Goal: Task Accomplishment & Management: Complete application form

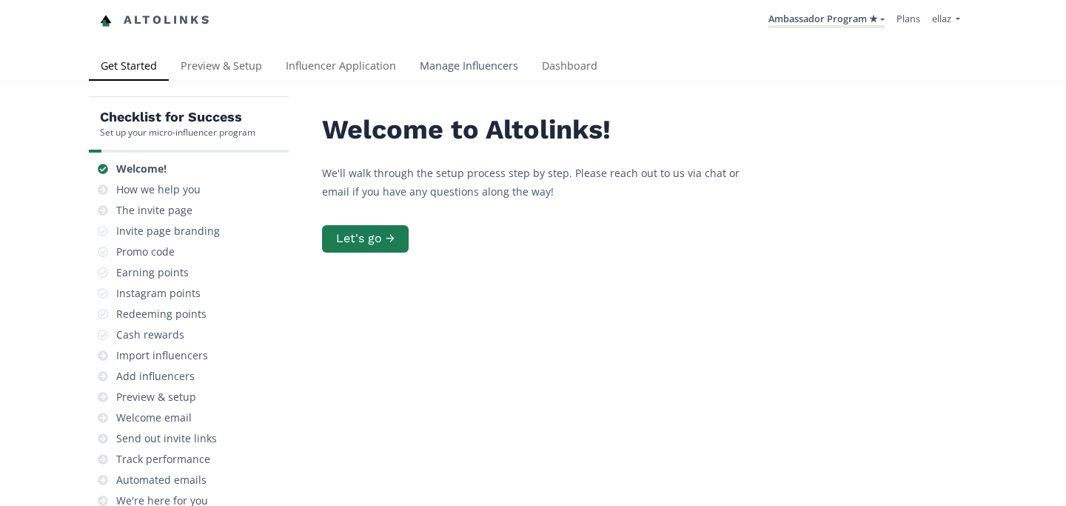
click at [515, 71] on link "Manage Influencers" at bounding box center [469, 68] width 122 height 30
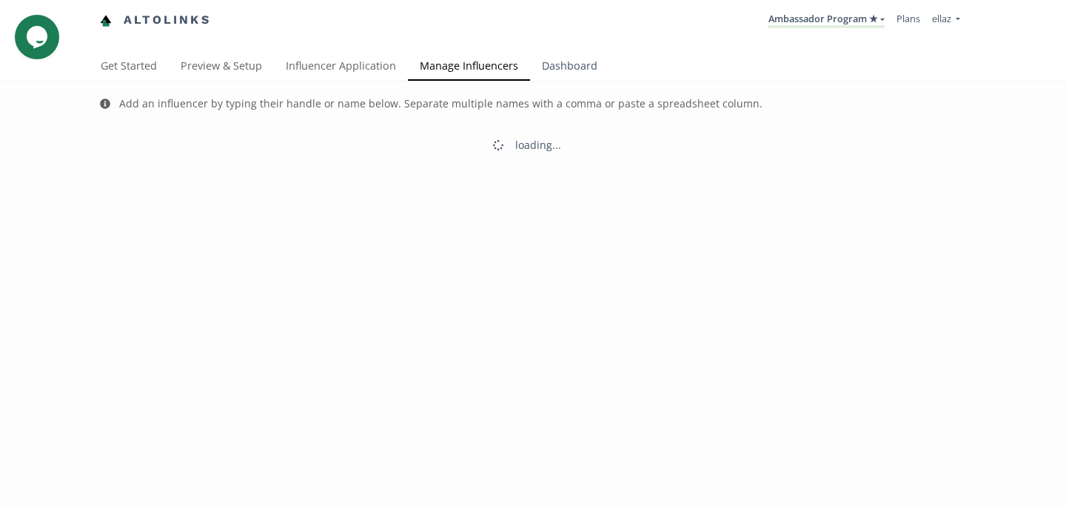
click at [550, 68] on link "Dashboard" at bounding box center [569, 68] width 79 height 30
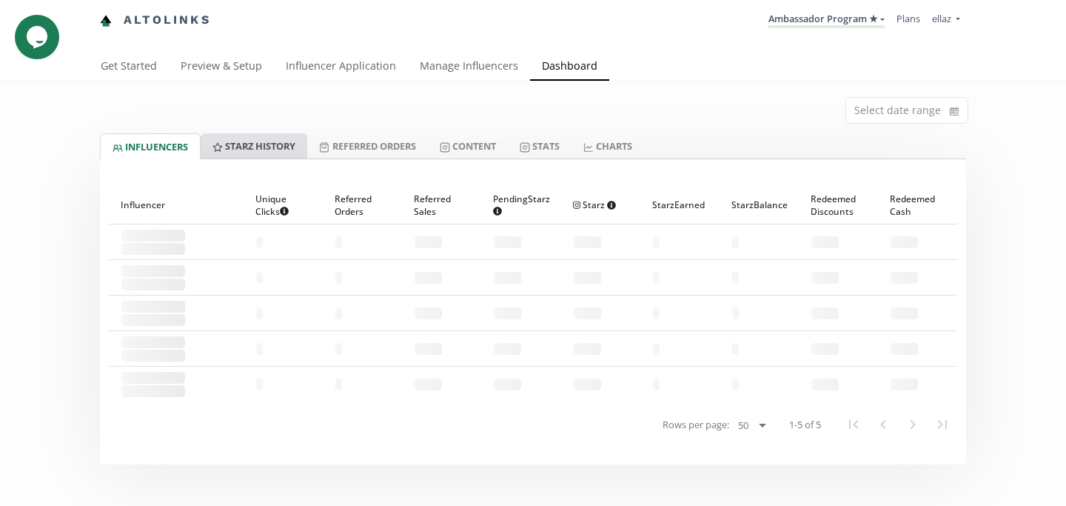
click at [290, 148] on link "Starz HISTORY" at bounding box center [254, 145] width 107 height 25
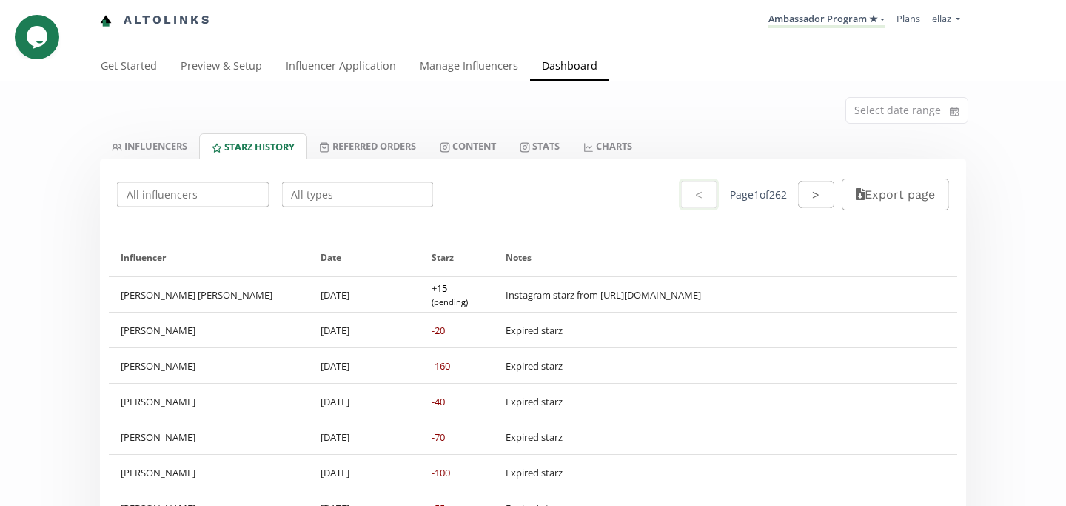
click at [226, 200] on input "text" at bounding box center [193, 194] width 156 height 29
click at [199, 222] on div "Ivanna Jadra" at bounding box center [193, 223] width 150 height 27
type input "Ivanna Jadra"
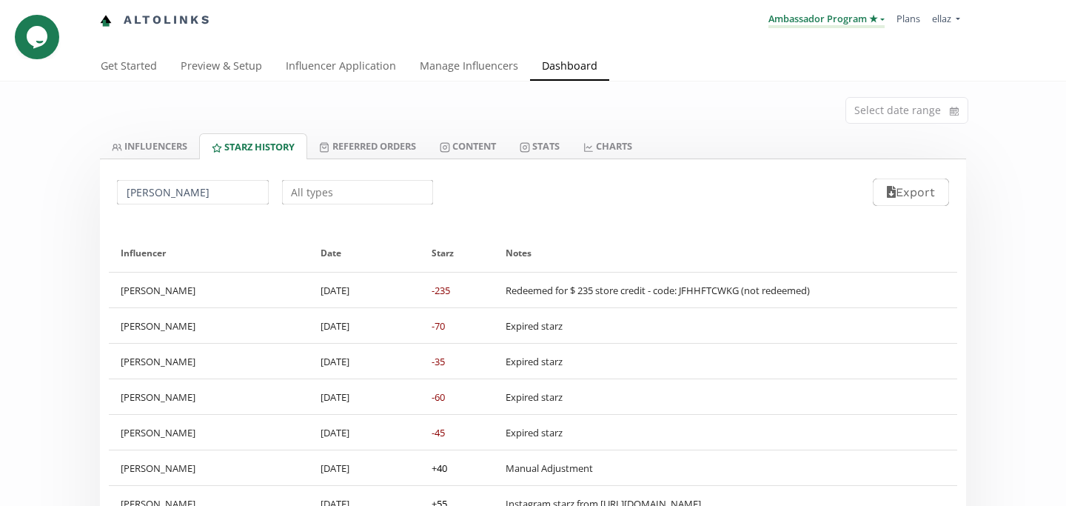
click at [820, 21] on link "Ambassador Program ★" at bounding box center [827, 20] width 116 height 16
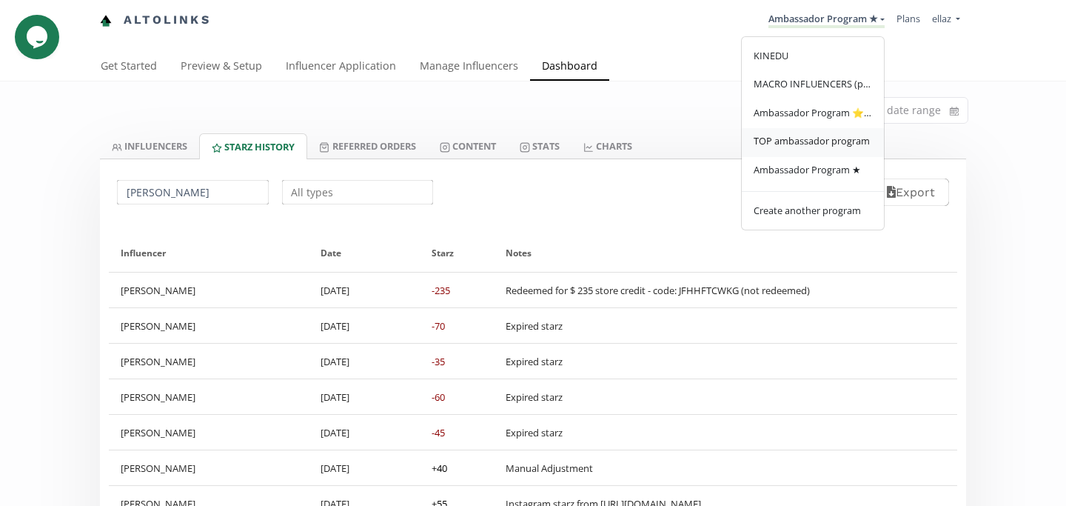
click at [819, 138] on span "TOP ambassador program" at bounding box center [812, 140] width 116 height 13
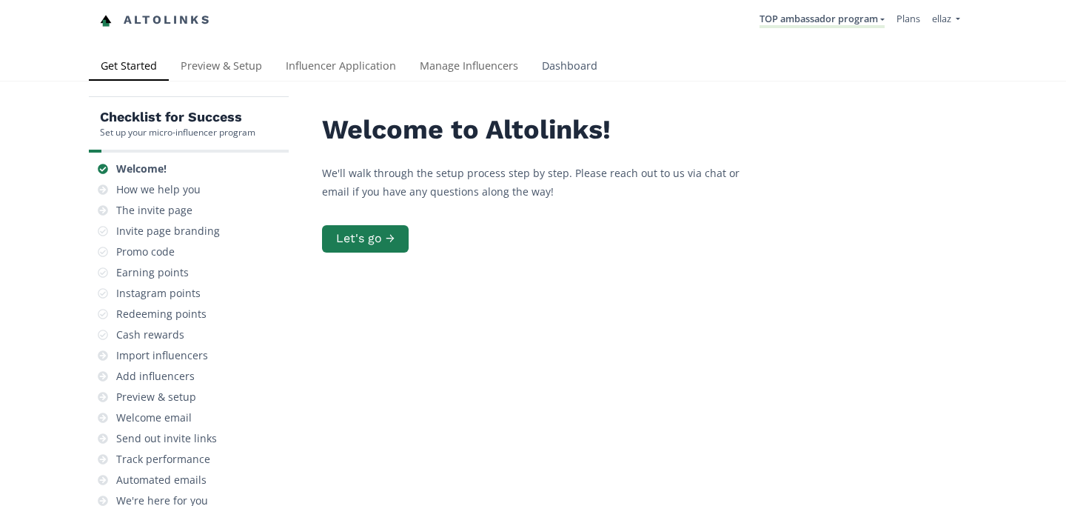
click at [538, 73] on link "Dashboard" at bounding box center [569, 68] width 79 height 30
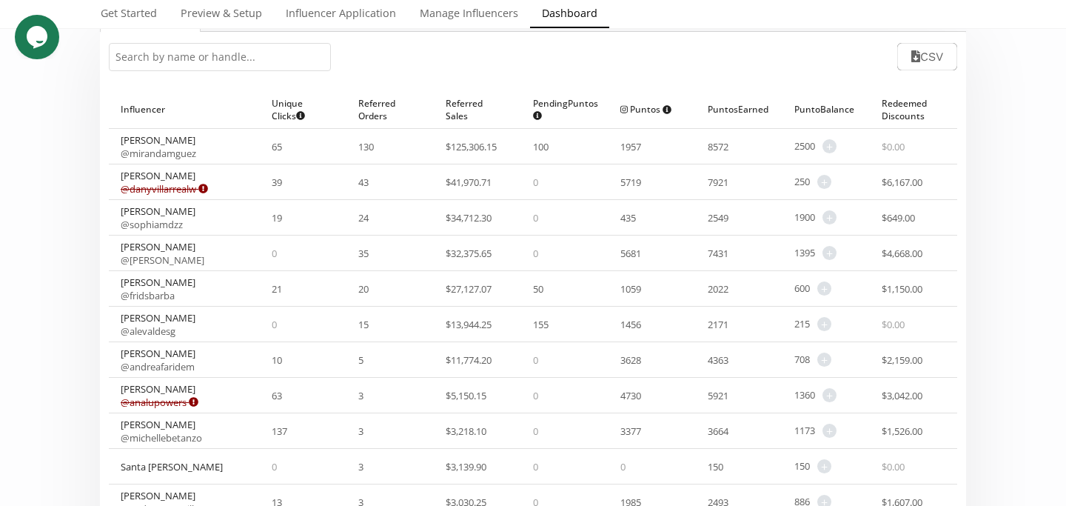
scroll to position [84, 0]
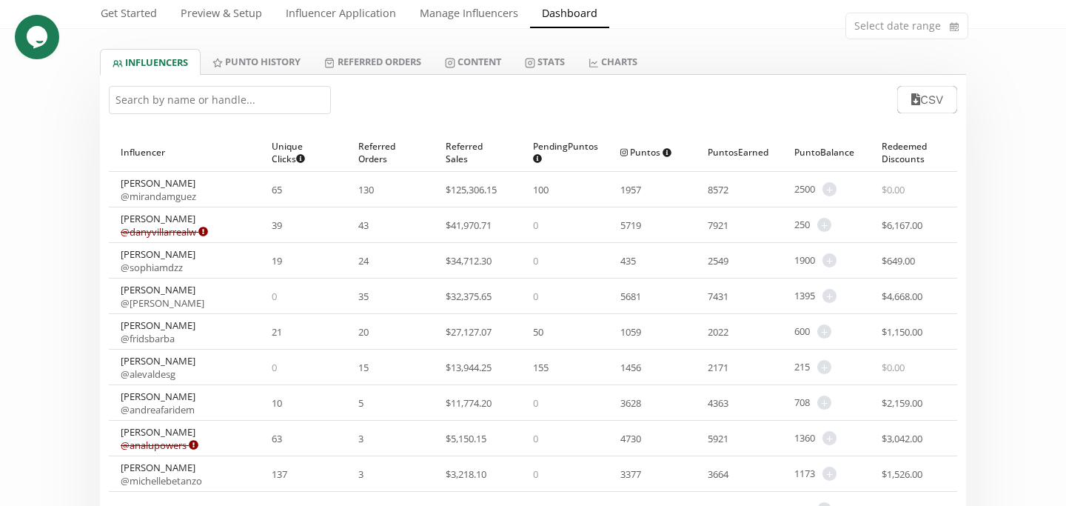
click at [481, 76] on div "CSV" at bounding box center [533, 100] width 866 height 50
click at [479, 63] on link "Content" at bounding box center [473, 61] width 80 height 25
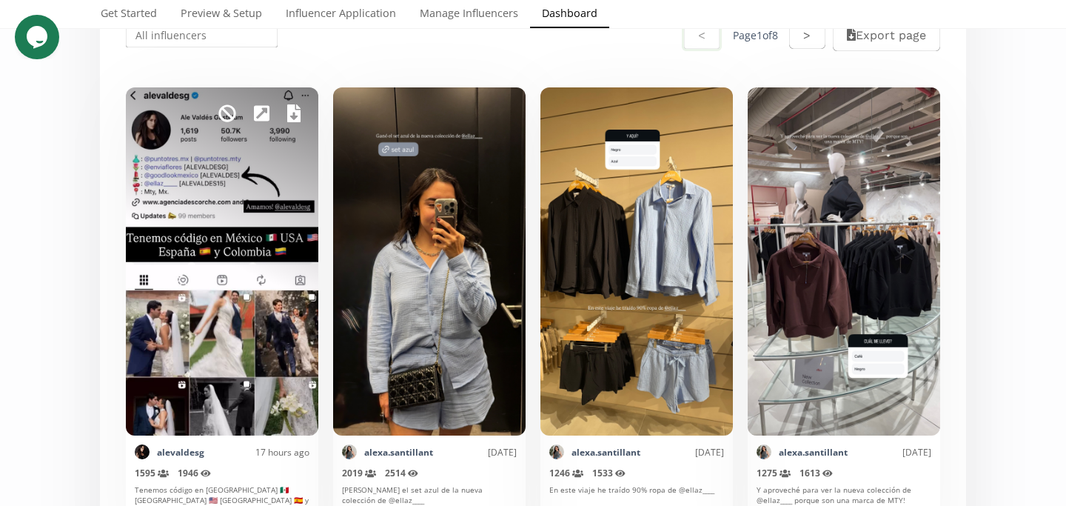
scroll to position [329, 0]
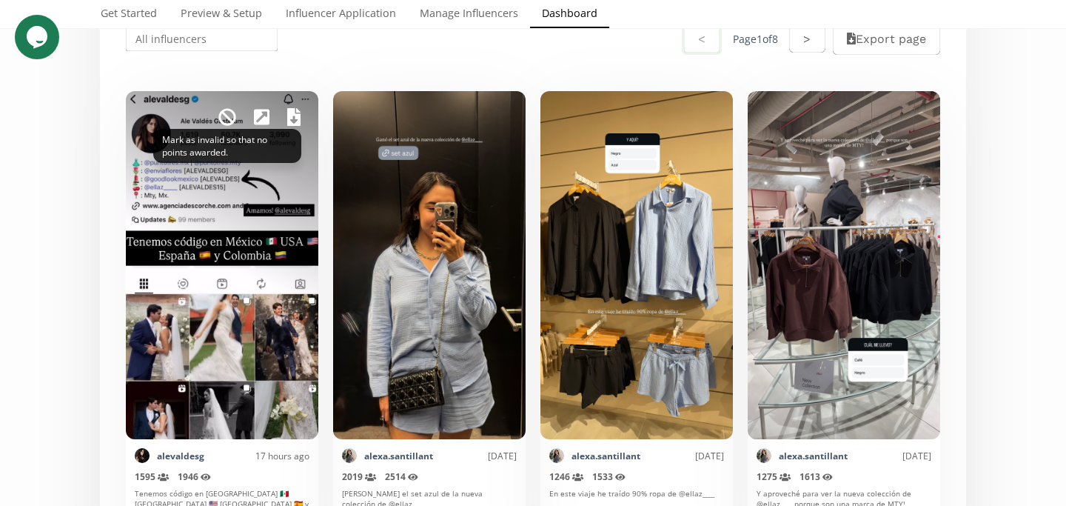
click at [226, 118] on icon at bounding box center [227, 117] width 18 height 18
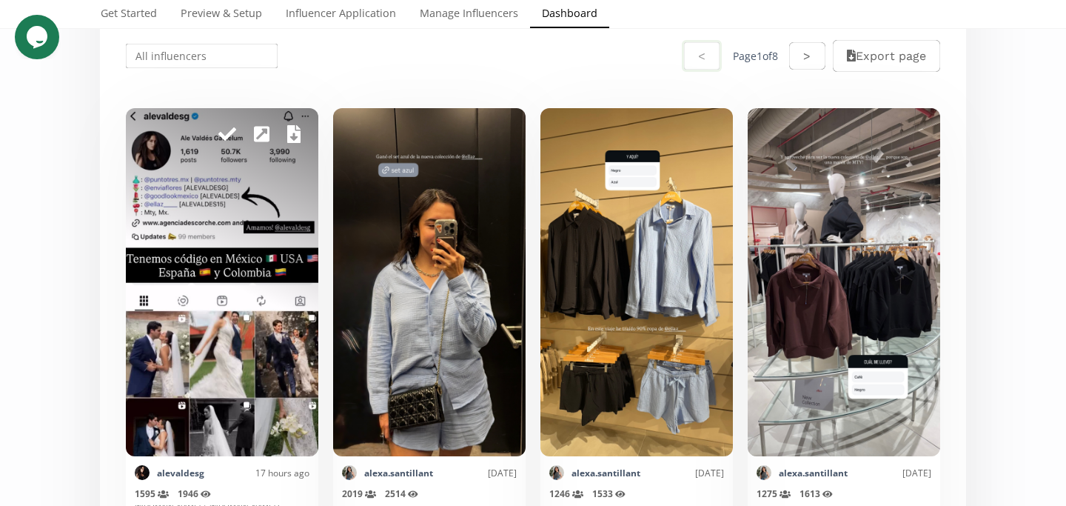
scroll to position [0, 0]
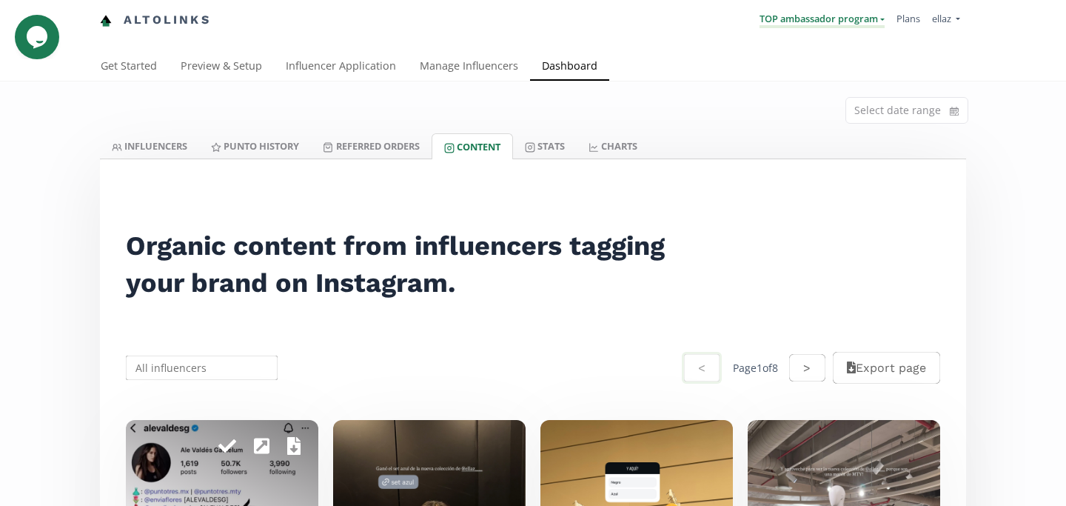
click at [801, 23] on link "TOP ambassador program" at bounding box center [822, 20] width 125 height 16
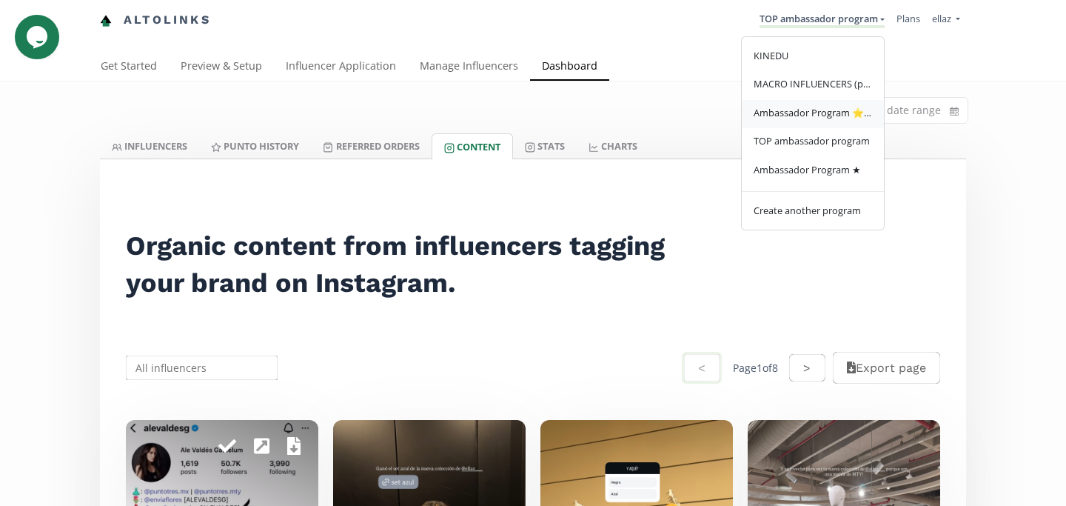
click at [800, 122] on link "Ambassador Program ⭐️⭐️" at bounding box center [813, 114] width 142 height 29
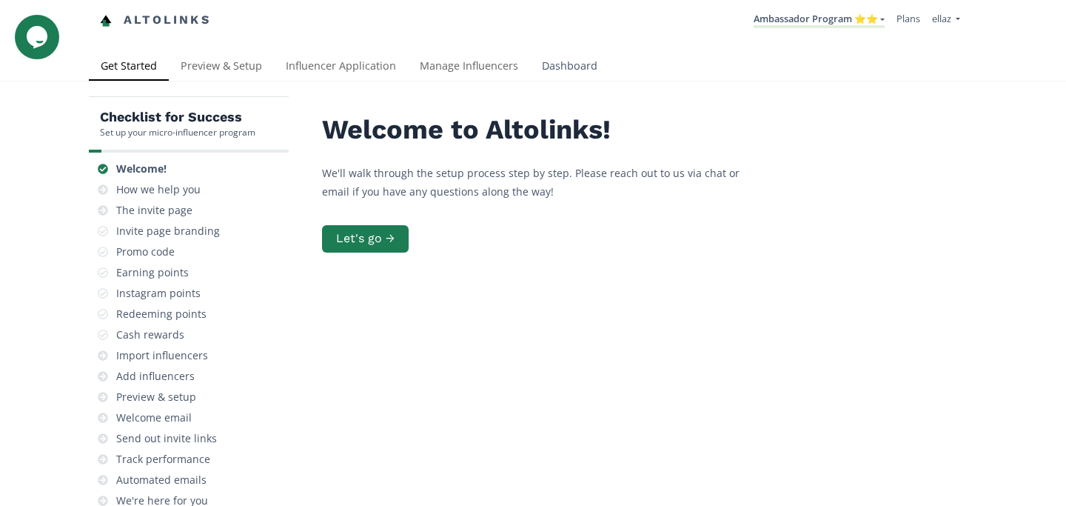
click at [578, 54] on link "Dashboard" at bounding box center [569, 68] width 79 height 30
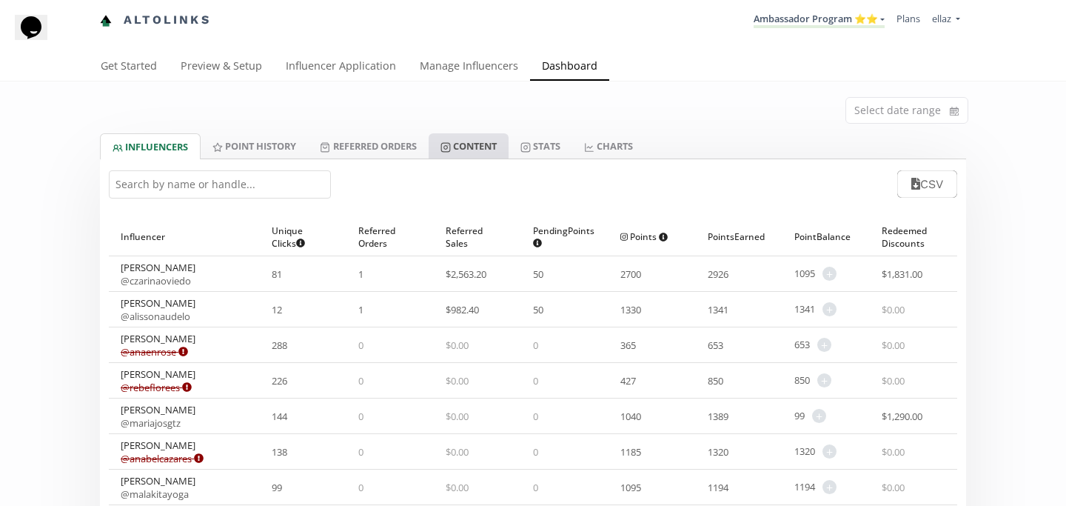
click at [493, 141] on link "Content" at bounding box center [469, 145] width 80 height 25
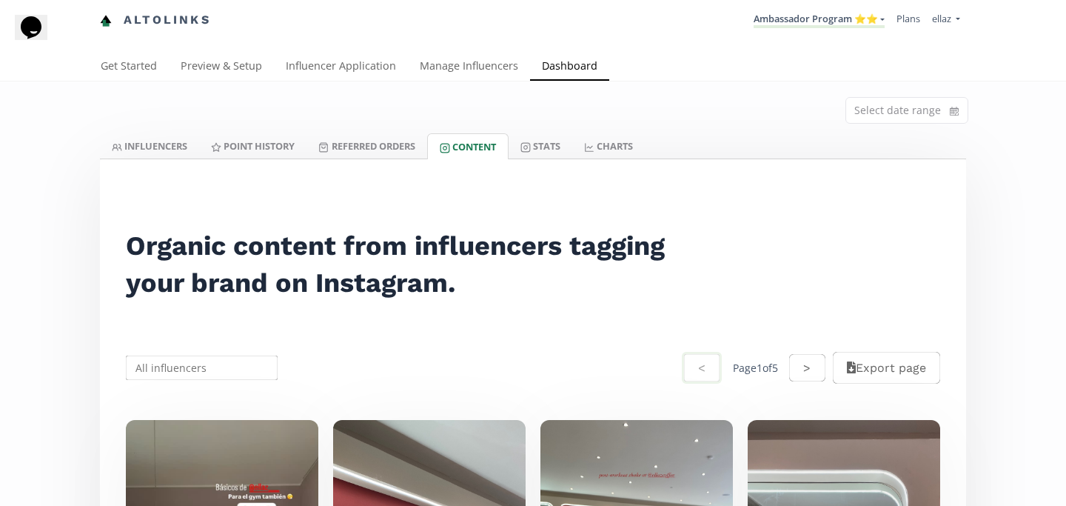
click at [789, 28] on li "Ambassador Program ⭐️⭐️ KINEDU MACRO INFLUENCERS (prog ventas) Ambassador Progr…" at bounding box center [819, 20] width 143 height 29
click at [797, 20] on link "Ambassador Program ⭐️⭐️" at bounding box center [819, 20] width 131 height 16
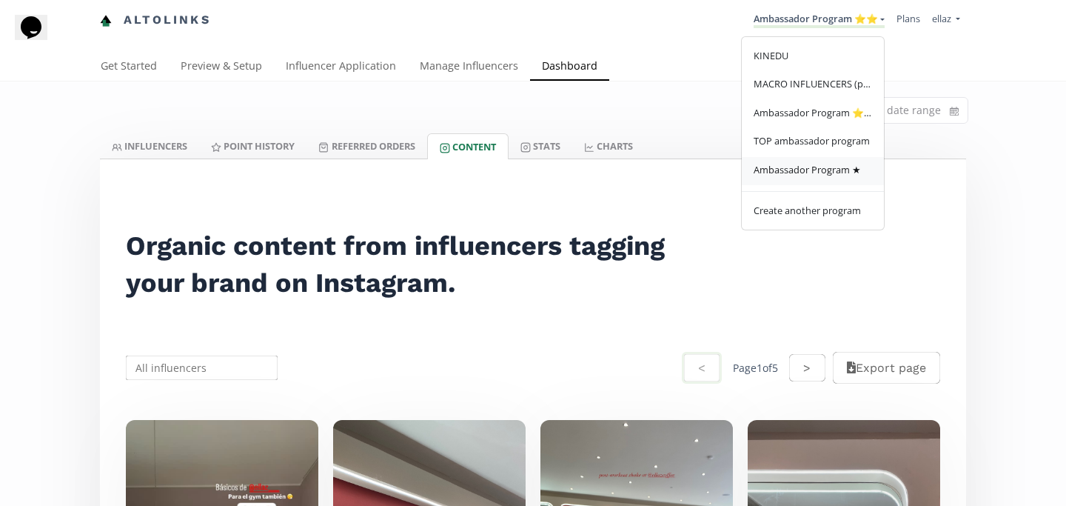
click at [786, 173] on span "Ambassador Program ★" at bounding box center [807, 169] width 107 height 13
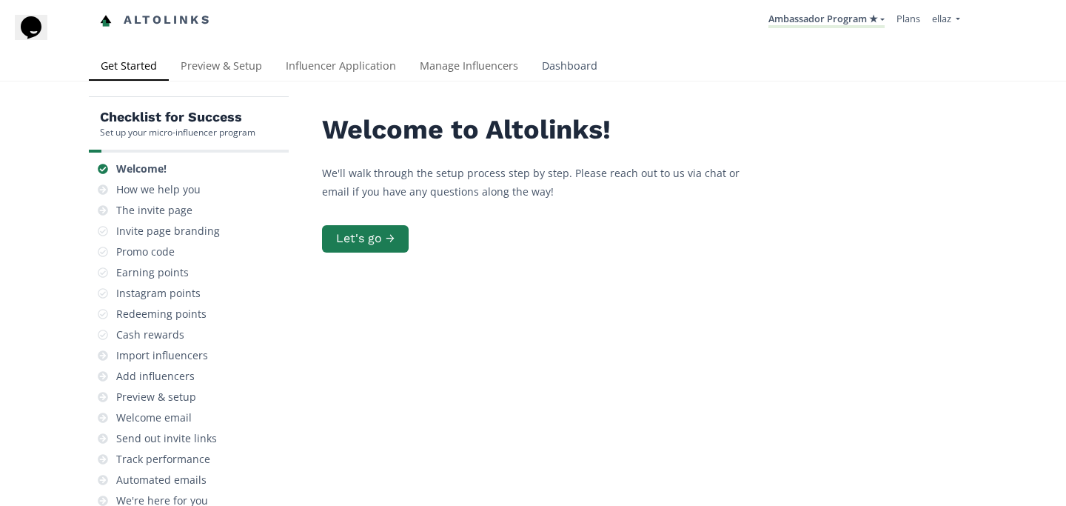
click at [549, 75] on link "Dashboard" at bounding box center [569, 68] width 79 height 30
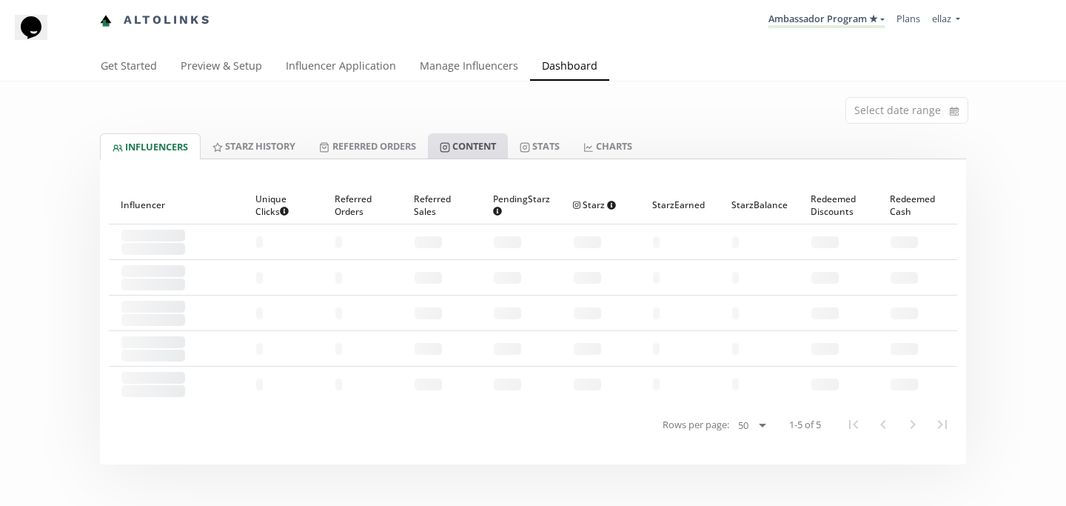
click at [477, 153] on link "Content" at bounding box center [468, 145] width 80 height 25
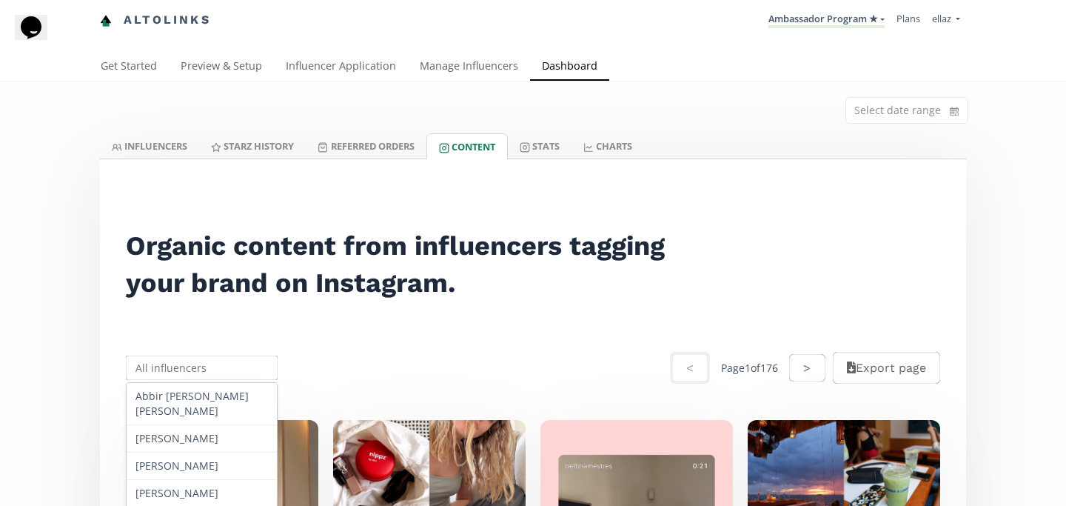
click at [206, 372] on input "text" at bounding box center [202, 367] width 156 height 29
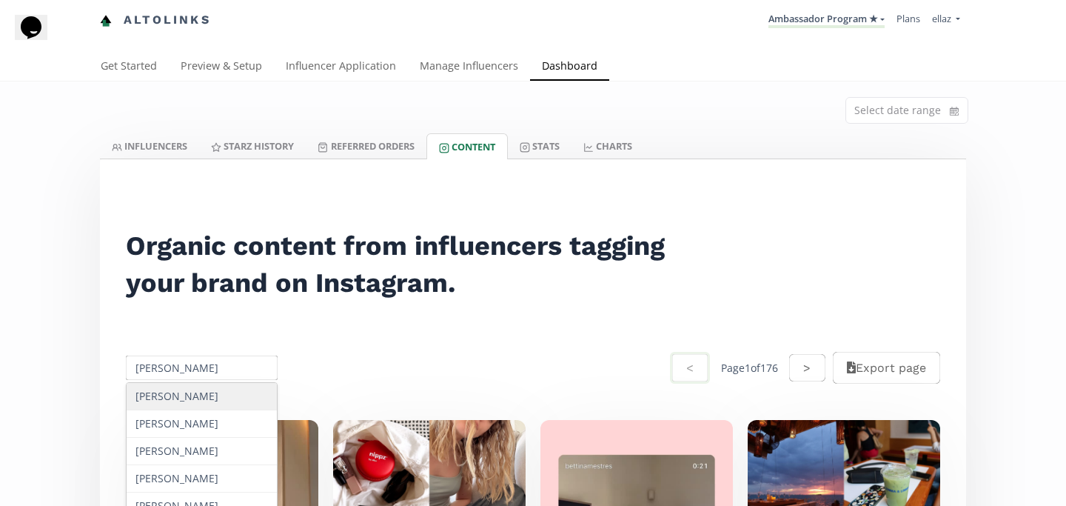
click at [221, 392] on div "[PERSON_NAME]" at bounding box center [202, 396] width 150 height 27
type input "[PERSON_NAME]"
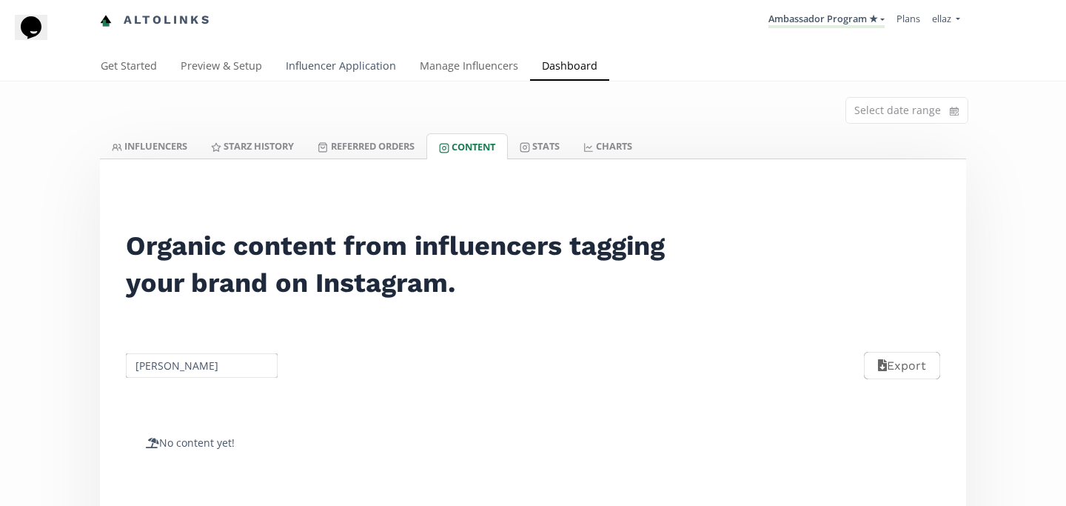
click at [346, 52] on div "Altolinks Ambassador Program ★ KINEDU MACRO INFLUENCERS (prog ventas) Ambassado…" at bounding box center [533, 475] width 1066 height 951
click at [338, 61] on link "Influencer Application" at bounding box center [341, 68] width 134 height 30
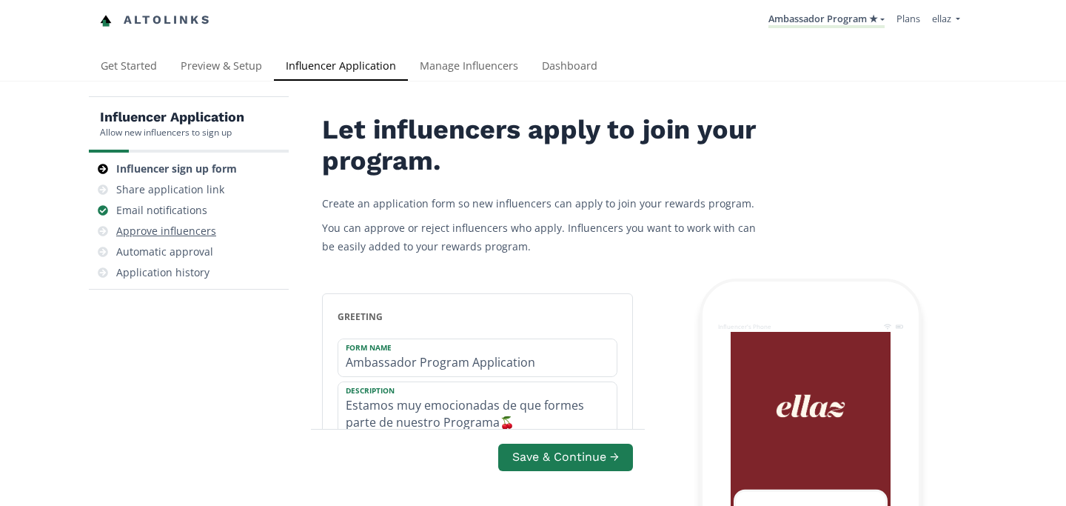
click at [193, 224] on div "Approve influencers" at bounding box center [166, 231] width 100 height 15
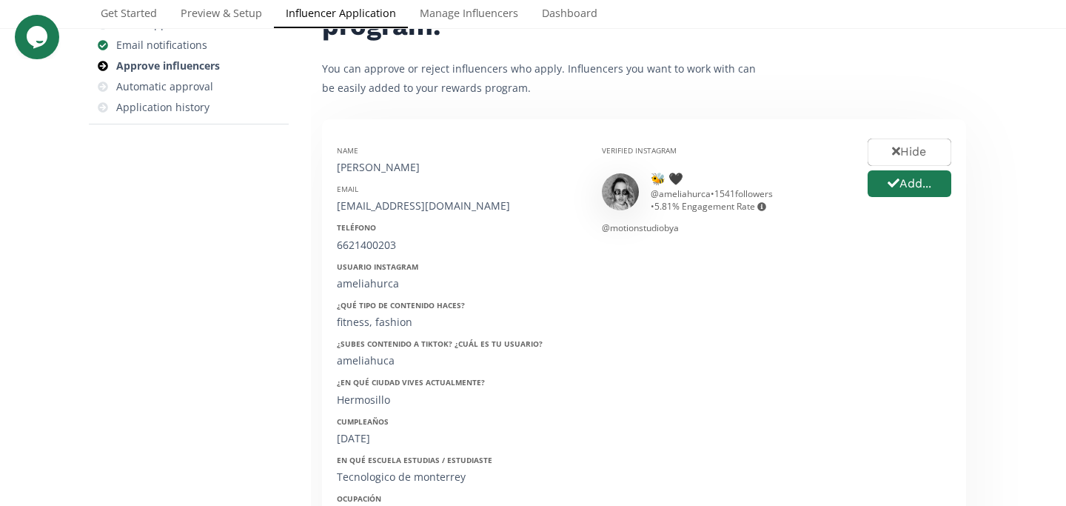
scroll to position [179, 0]
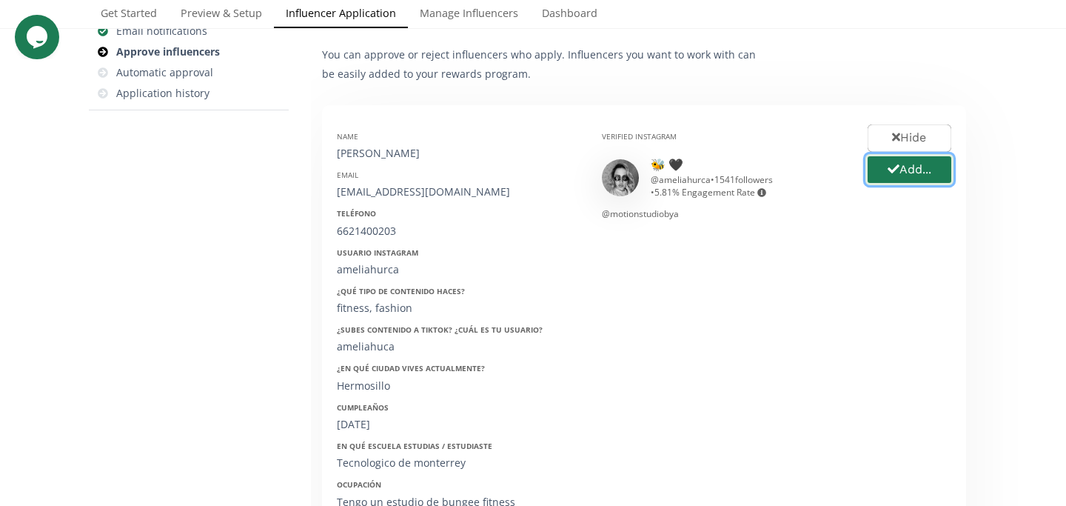
click at [915, 177] on button "Add..." at bounding box center [910, 170] width 88 height 32
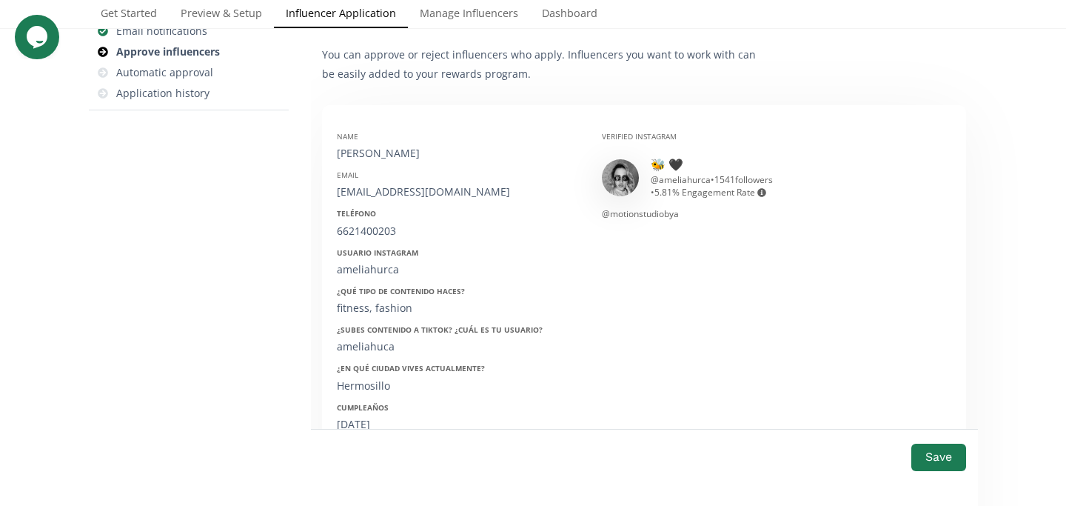
click at [398, 152] on div "[PERSON_NAME]" at bounding box center [458, 153] width 243 height 15
copy div "[PERSON_NAME]"
click at [410, 193] on div "[EMAIL_ADDRESS][DOMAIN_NAME]" at bounding box center [458, 191] width 243 height 15
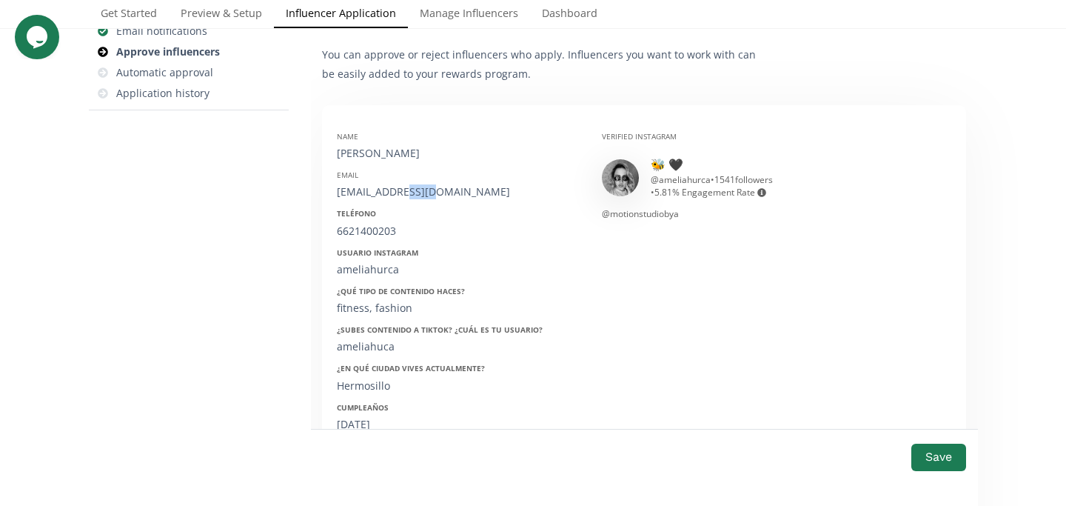
click at [410, 193] on div "[EMAIL_ADDRESS][DOMAIN_NAME]" at bounding box center [458, 191] width 243 height 15
copy div "[EMAIL_ADDRESS][DOMAIN_NAME]"
click at [348, 237] on div "6621400203" at bounding box center [458, 231] width 243 height 15
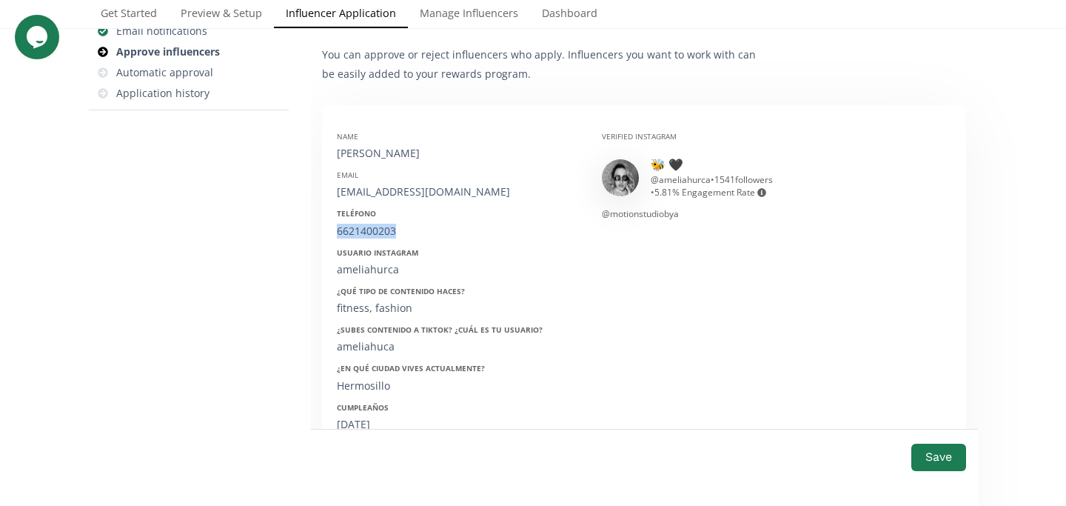
copy div "6621400203"
click at [365, 270] on div "ameliahurca" at bounding box center [458, 269] width 243 height 15
copy div "ameliahurca"
click at [365, 421] on div "14/05/1998" at bounding box center [458, 424] width 243 height 15
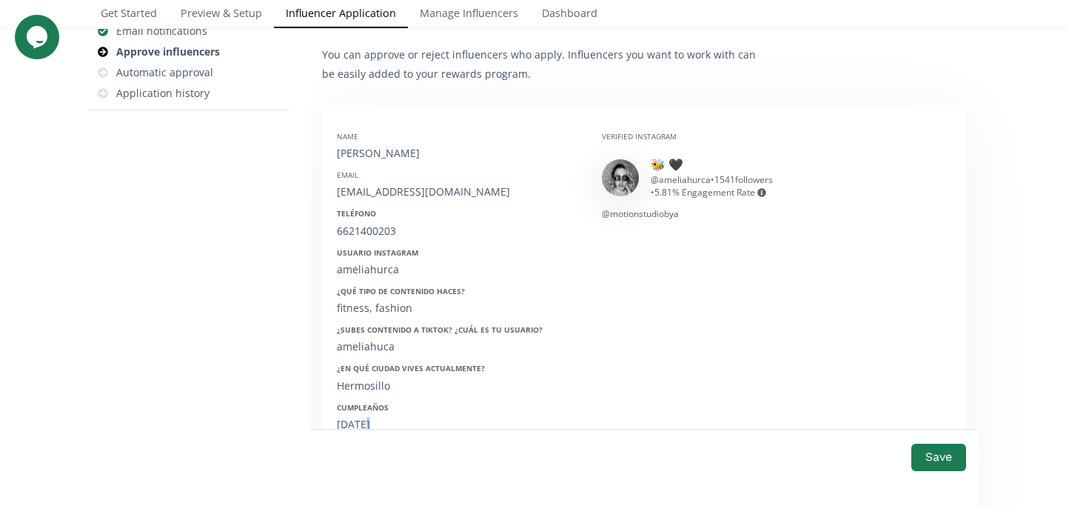
click at [365, 421] on div "14/05/1998" at bounding box center [458, 424] width 243 height 15
copy div "14/05/1998"
click at [643, 163] on div "🐝 🖤 @ ameliahurca • 1541 followers • 5.81 % Engagement Rate Engagement rate = a…" at bounding box center [723, 177] width 243 height 42
click at [674, 163] on link "🐝 🖤" at bounding box center [667, 164] width 33 height 16
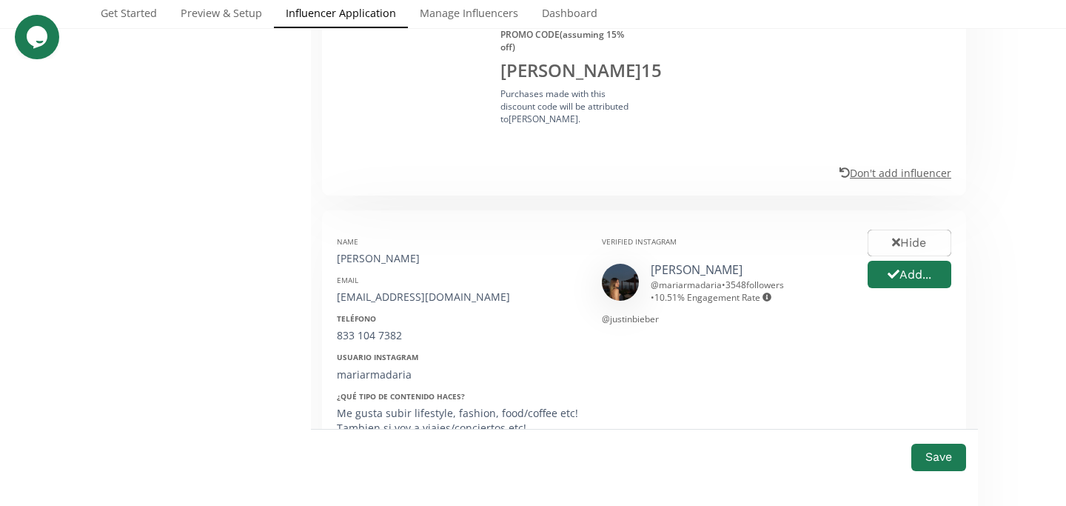
scroll to position [880, 0]
click at [695, 259] on link "maria renée madaria" at bounding box center [697, 267] width 92 height 16
click at [892, 267] on icon "button" at bounding box center [894, 271] width 12 height 9
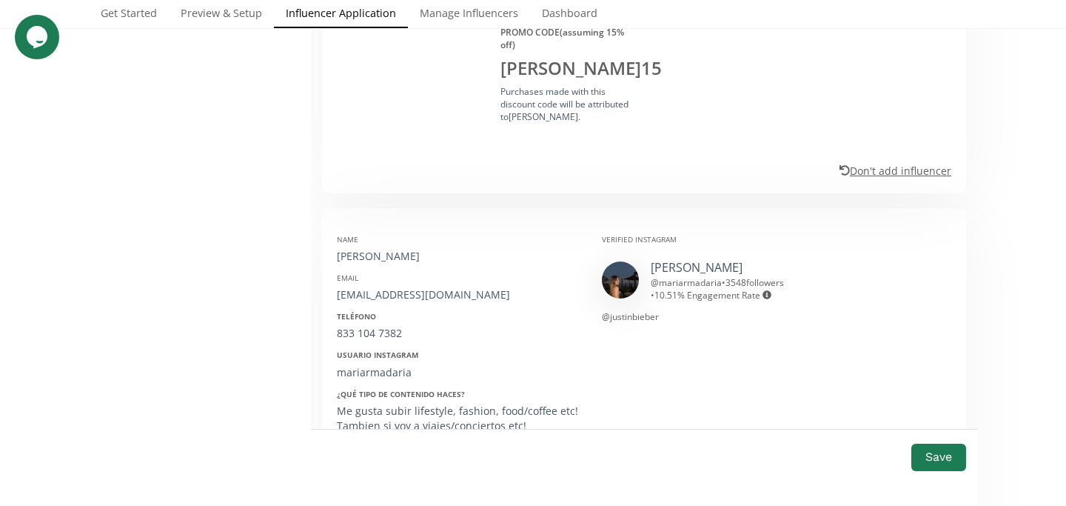
click at [384, 249] on div "[PERSON_NAME]" at bounding box center [458, 256] width 243 height 15
copy div "[PERSON_NAME]"
click at [399, 287] on div "mariamadariaaa@gmail.com" at bounding box center [458, 294] width 243 height 15
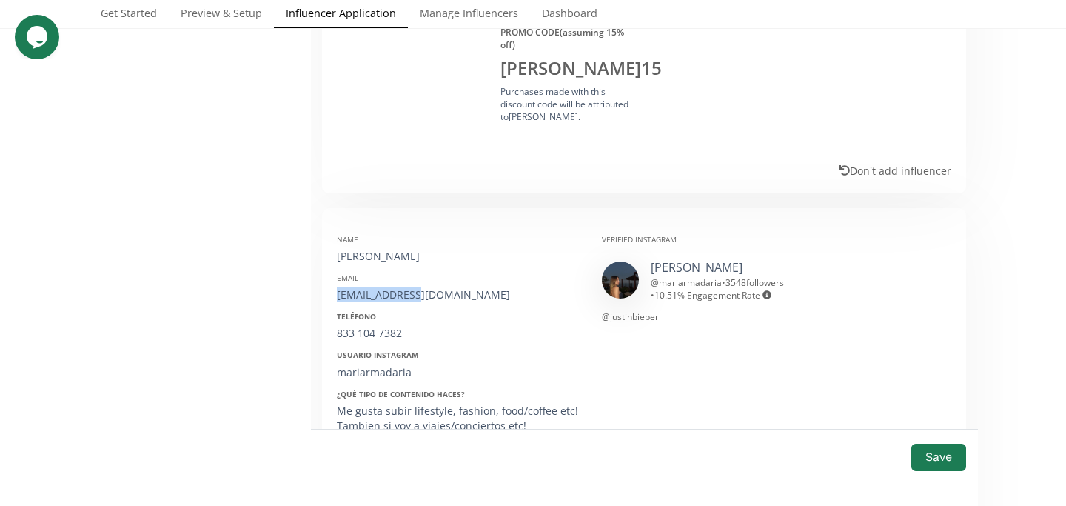
click at [399, 287] on div "mariamadariaaa@gmail.com" at bounding box center [458, 294] width 243 height 15
copy div "mariamadariaaa@gmail.com"
click at [371, 326] on div "833 104 7382" at bounding box center [458, 333] width 243 height 15
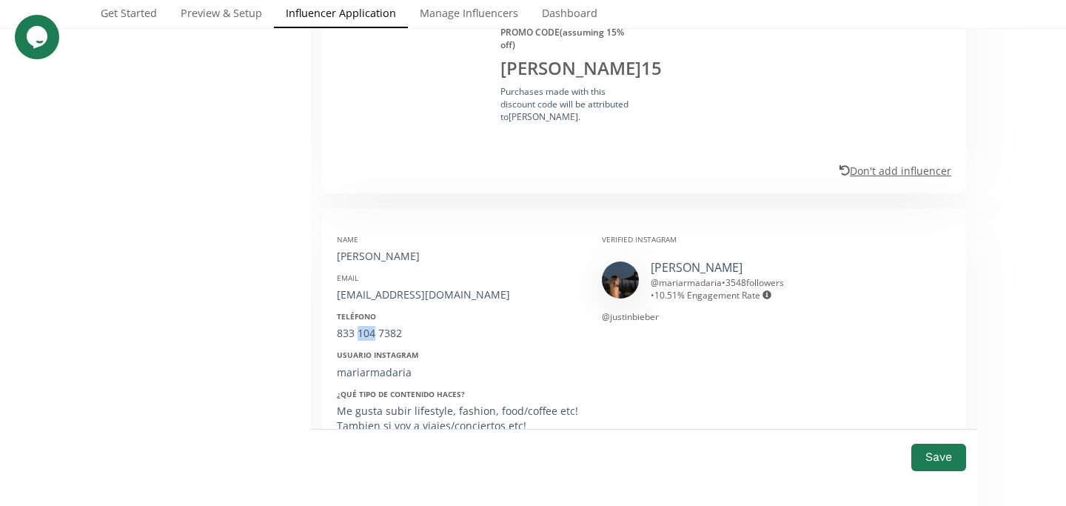
click at [371, 326] on div "833 104 7382" at bounding box center [458, 333] width 243 height 15
click at [344, 326] on div "833 104 7382" at bounding box center [458, 333] width 243 height 15
copy div "833 104 7382"
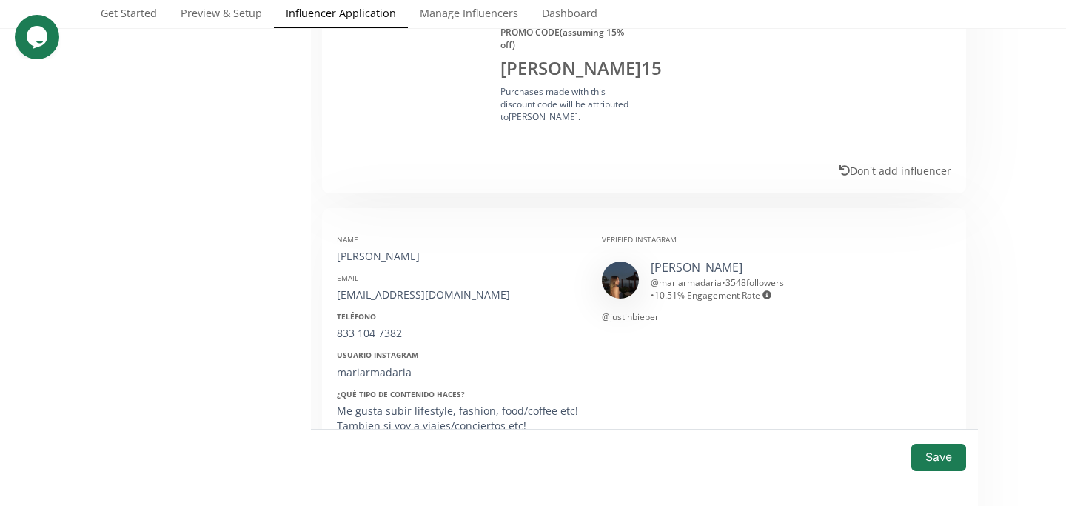
click at [381, 365] on div "mariarmadaria" at bounding box center [458, 372] width 243 height 15
click at [372, 365] on div "mariarmadaria" at bounding box center [458, 372] width 243 height 15
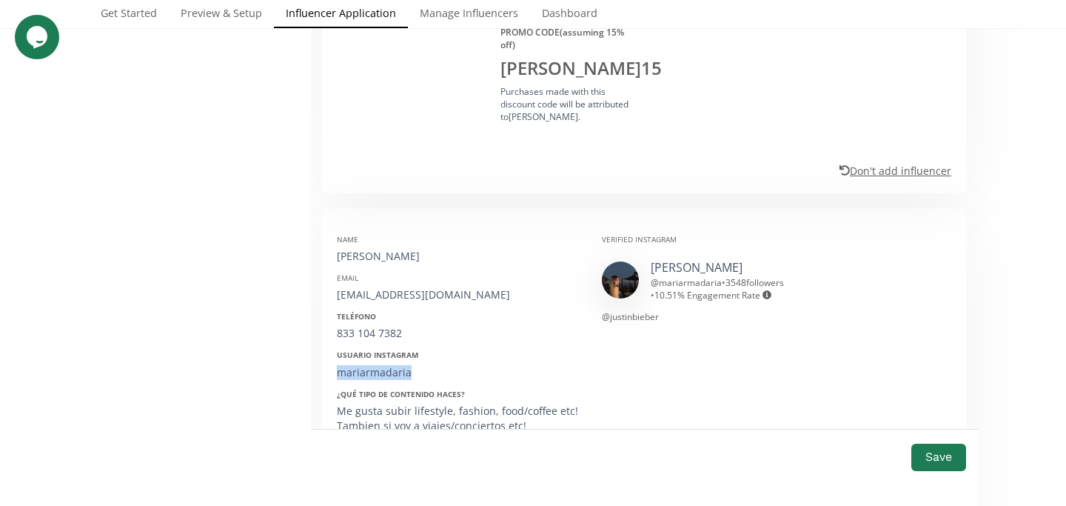
copy div "mariarmadaria"
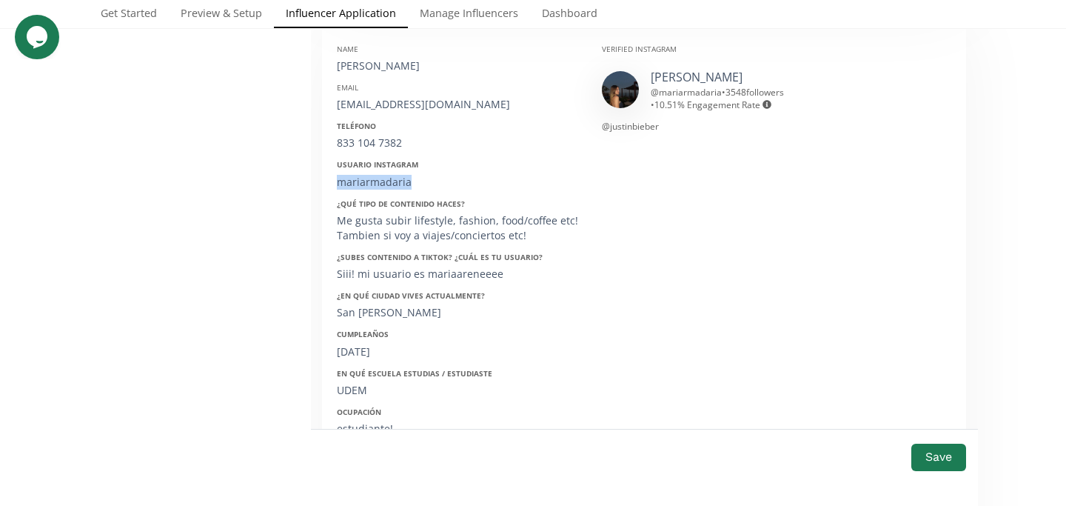
scroll to position [1113, 0]
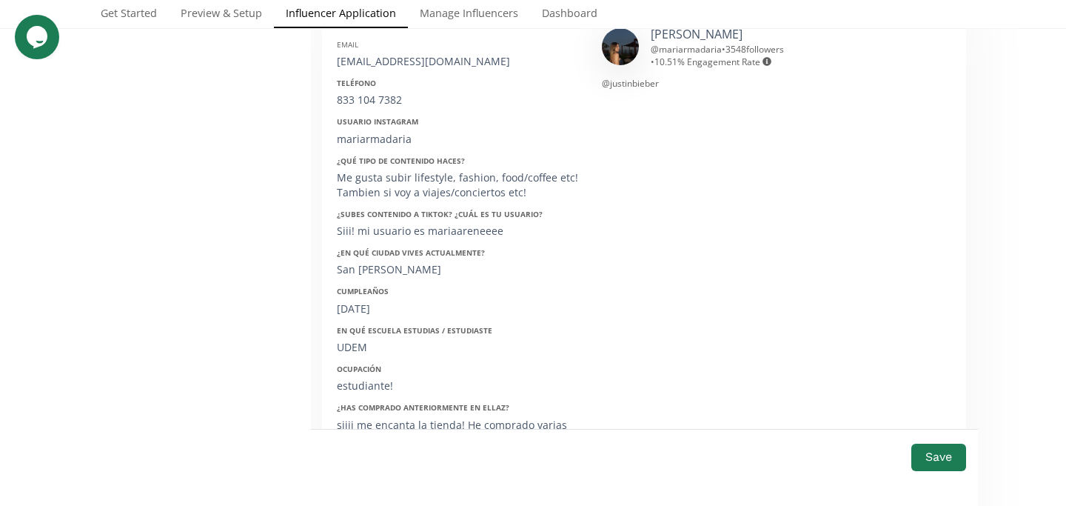
click at [373, 301] on div "21/10/2004" at bounding box center [458, 308] width 243 height 15
copy div "21/10/2004"
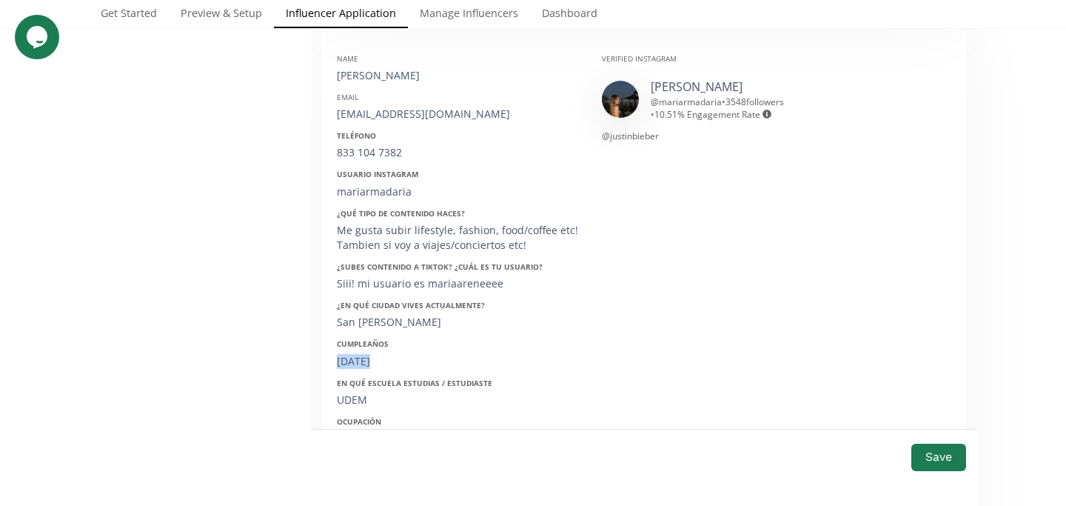
scroll to position [1056, 0]
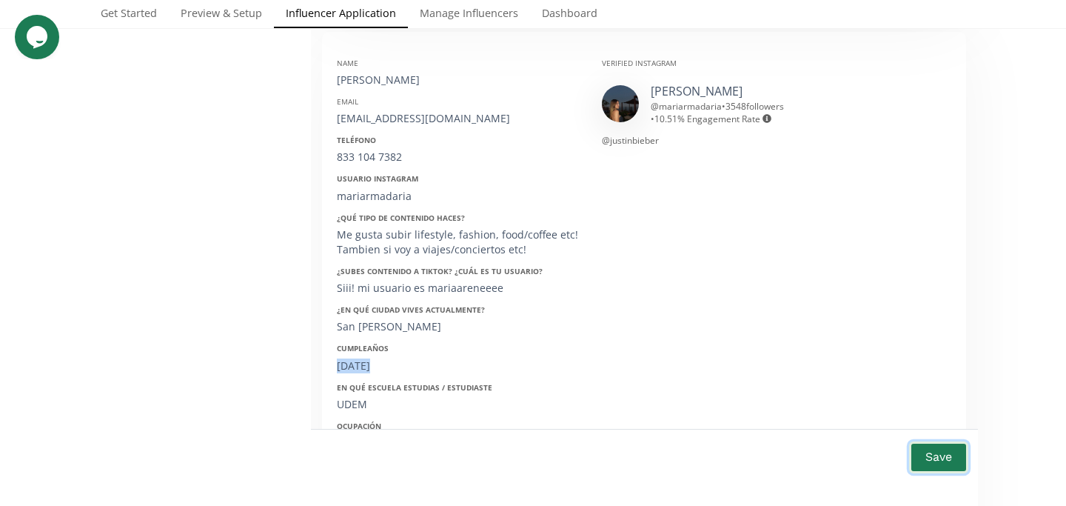
click at [932, 458] on button "Save" at bounding box center [938, 457] width 59 height 32
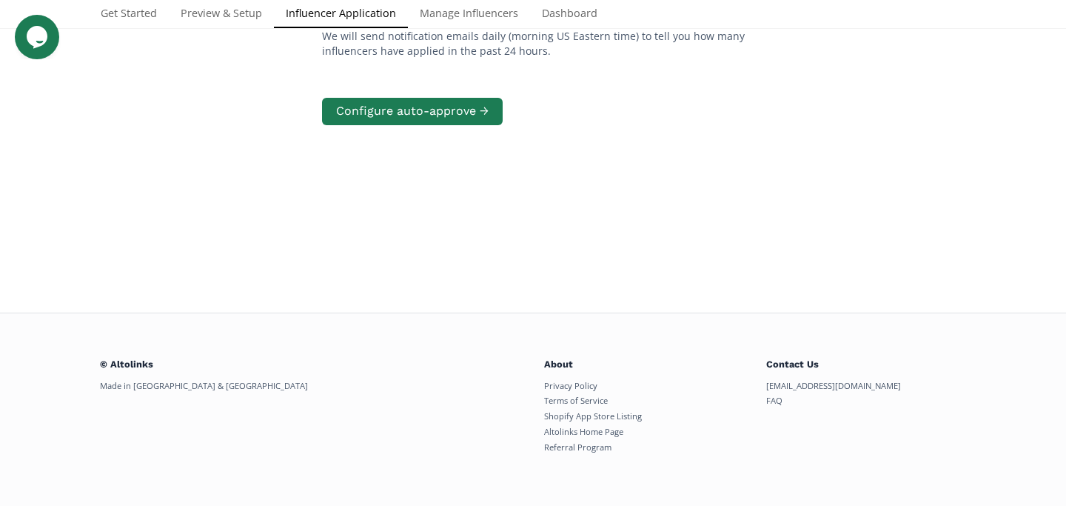
scroll to position [295, 0]
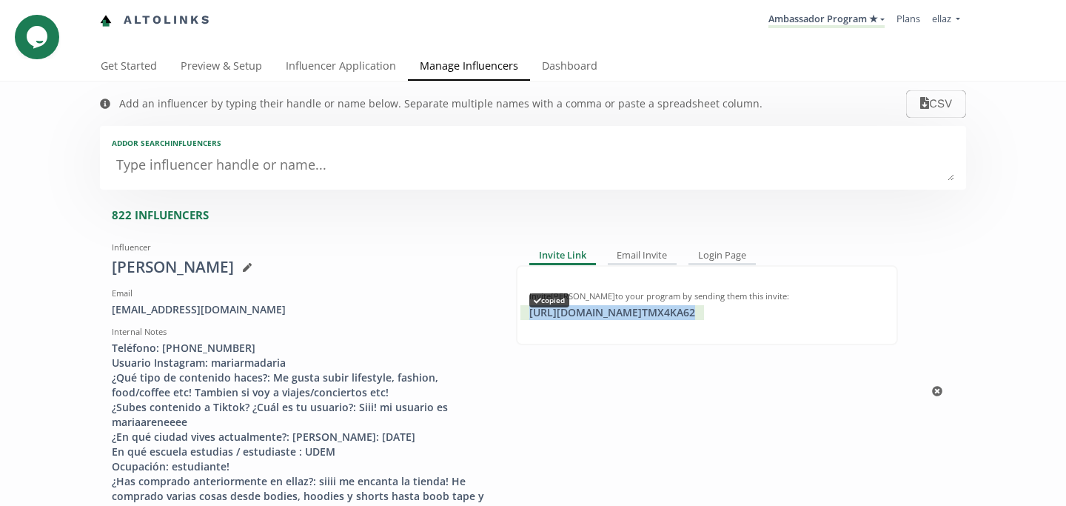
click at [658, 319] on div "[URL][DOMAIN_NAME] TMX4KA62 copied" at bounding box center [613, 312] width 184 height 15
click at [335, 74] on link "Influencer Application" at bounding box center [341, 68] width 134 height 30
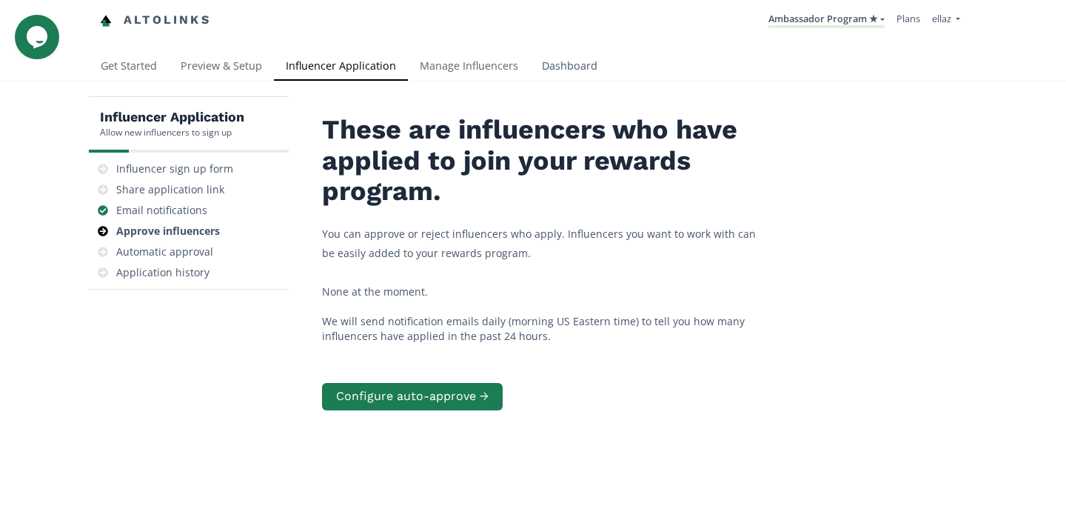
click at [531, 64] on link "Dashboard" at bounding box center [569, 68] width 79 height 30
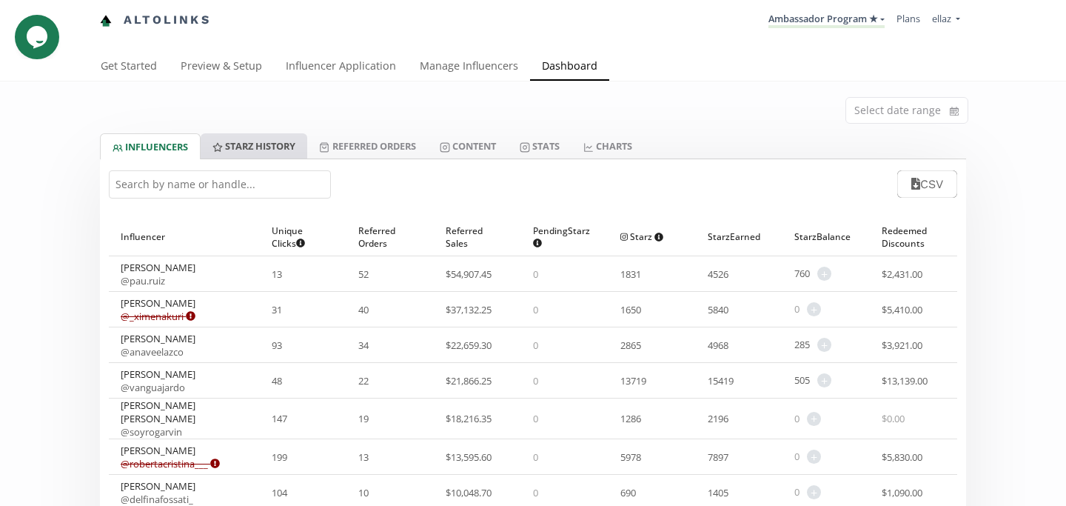
click at [277, 150] on link "Starz HISTORY" at bounding box center [254, 145] width 107 height 25
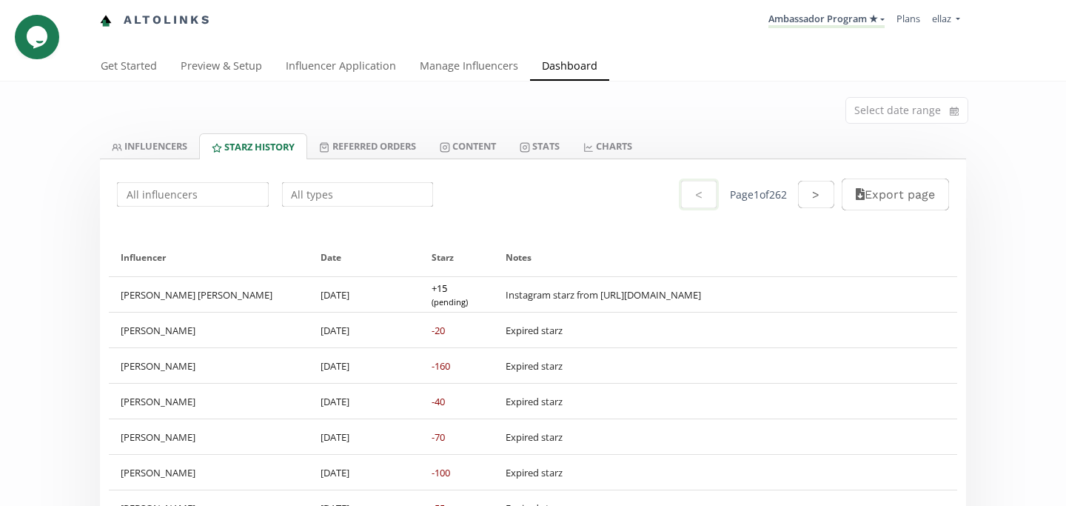
click at [221, 197] on input "text" at bounding box center [193, 194] width 156 height 29
click at [203, 233] on div "[PERSON_NAME]" at bounding box center [193, 223] width 150 height 27
type input "[PERSON_NAME]"
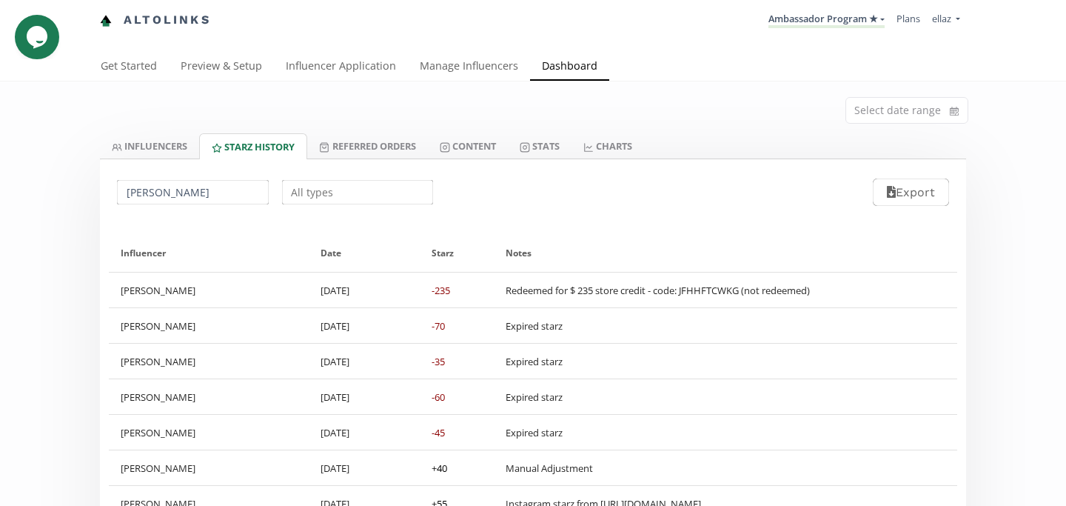
click at [713, 287] on div "Redeemed for $ 235 store credit - code: JFHHFTCWKG (not redeemed)" at bounding box center [658, 290] width 304 height 13
copy div "JFHHFTCWKG"
